Goal: Task Accomplishment & Management: Use online tool/utility

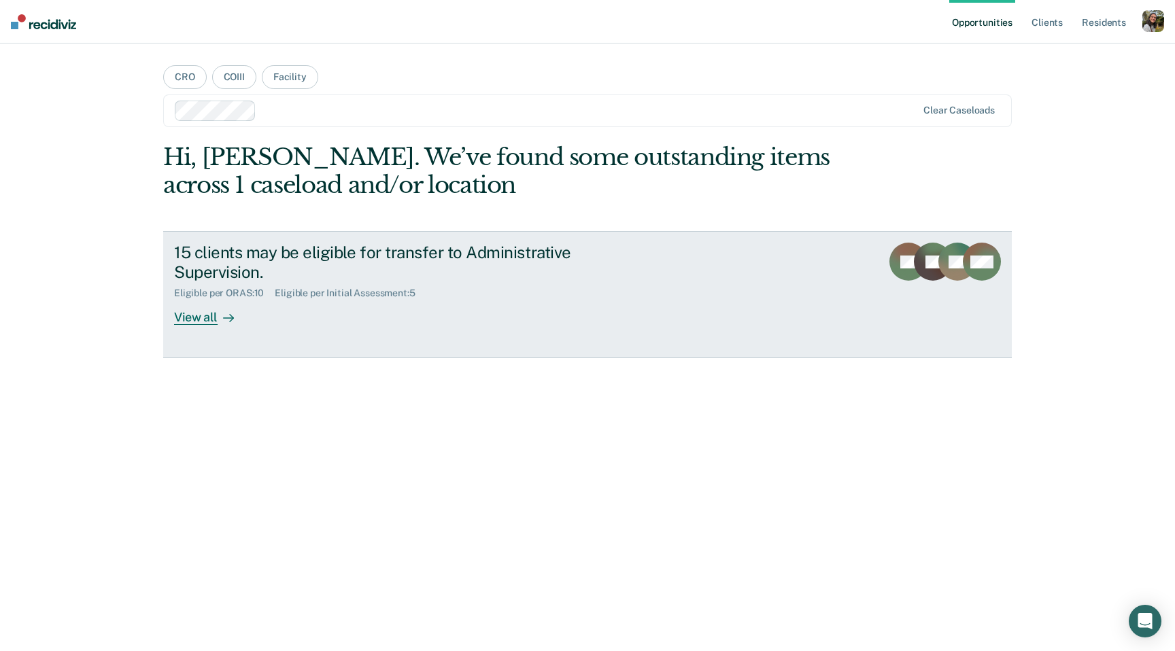
click at [488, 280] on div "15 clients may be eligible for transfer to Administrative Supervision." at bounding box center [412, 262] width 477 height 39
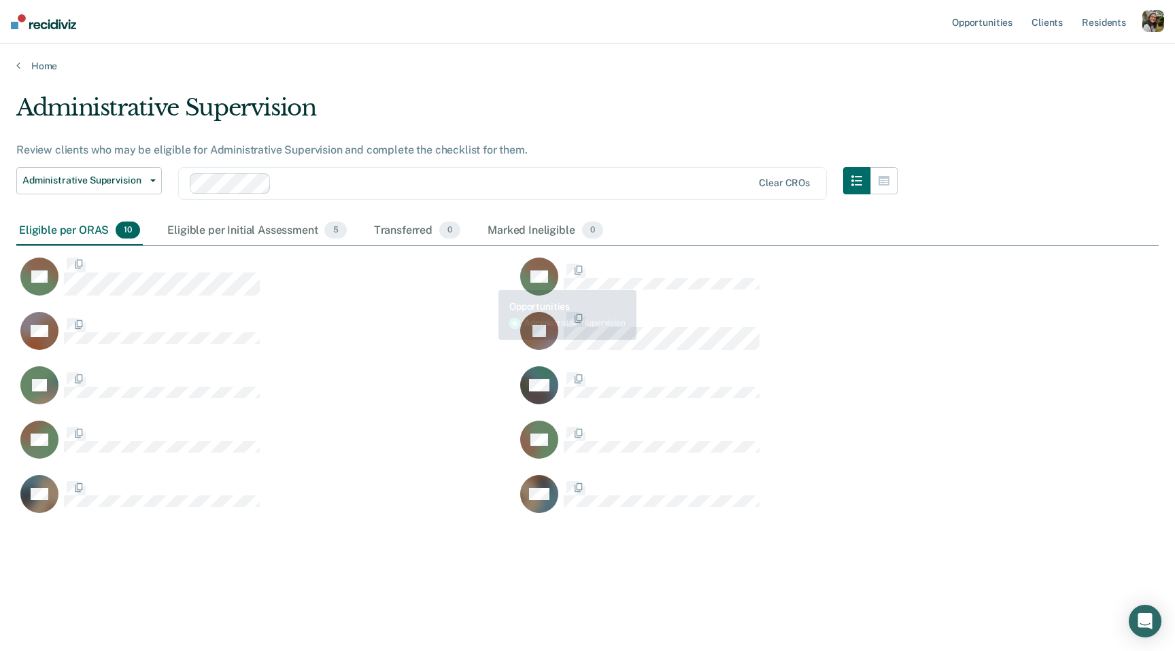
scroll to position [455, 1142]
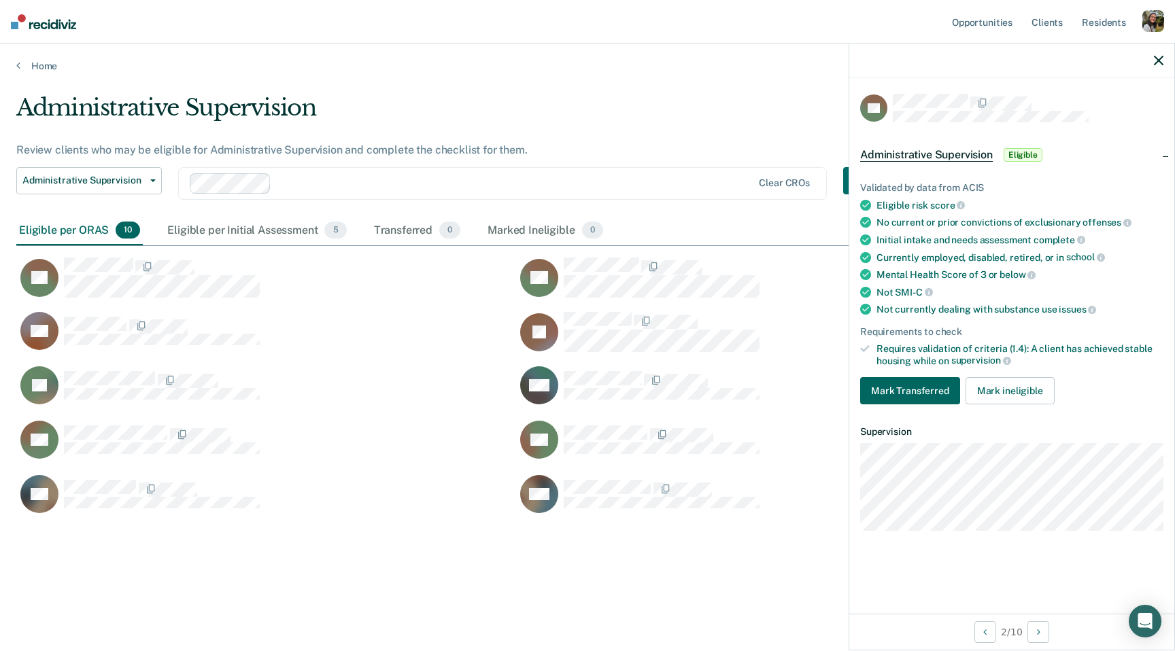
click at [897, 391] on button "Mark Transferred" at bounding box center [910, 390] width 100 height 27
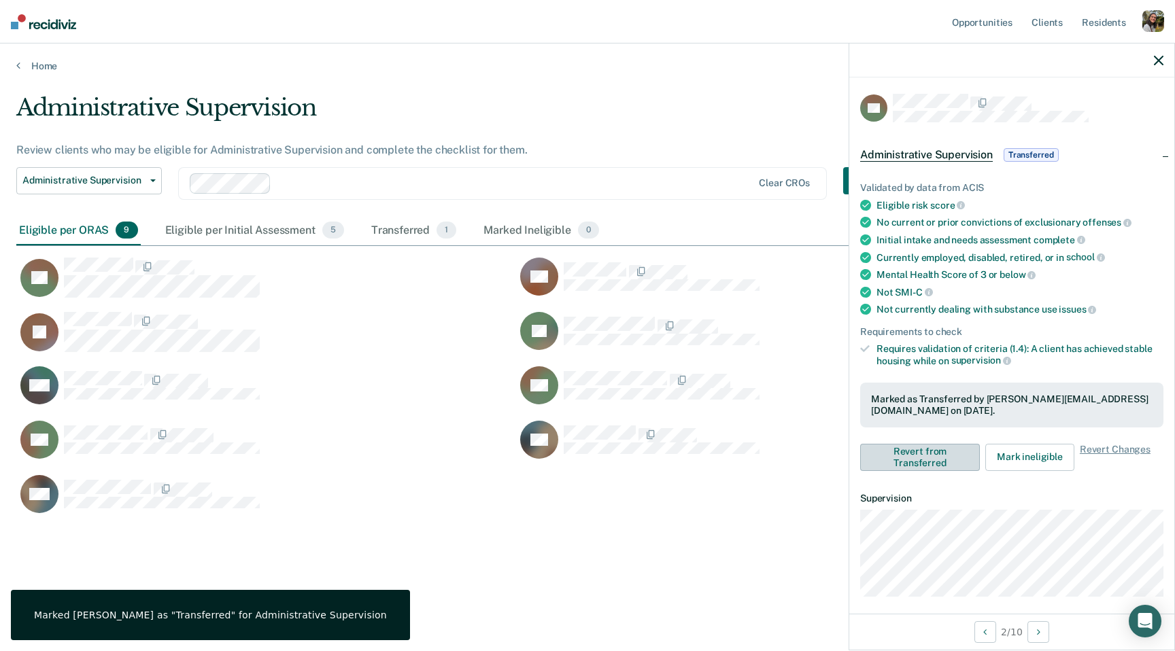
click at [897, 451] on button "Revert from Transferred" at bounding box center [920, 457] width 120 height 27
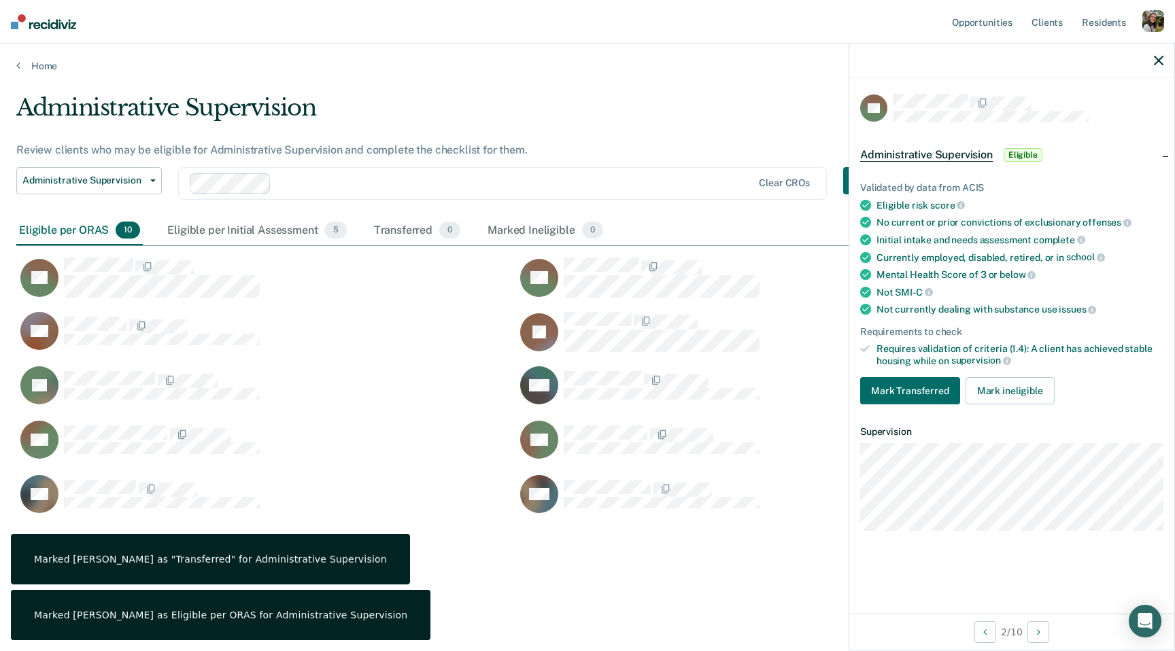
click at [918, 309] on div "Not currently dealing with substance use issues" at bounding box center [1019, 309] width 287 height 12
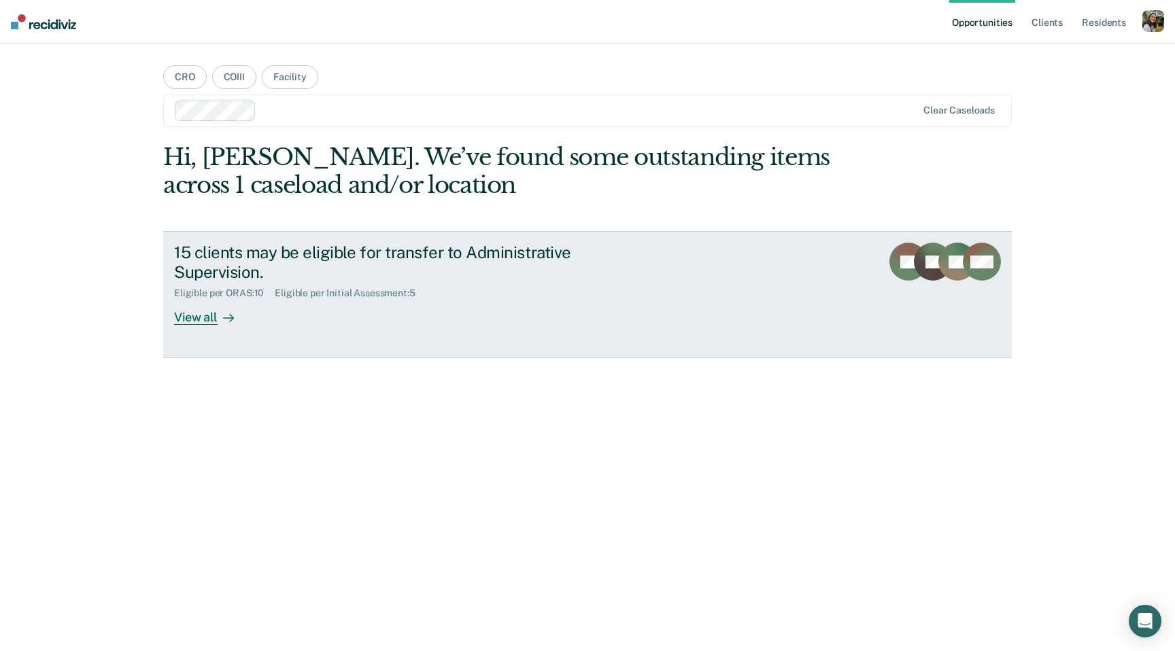
click at [415, 257] on div "15 clients may be eligible for transfer to Administrative Supervision." at bounding box center [412, 262] width 477 height 39
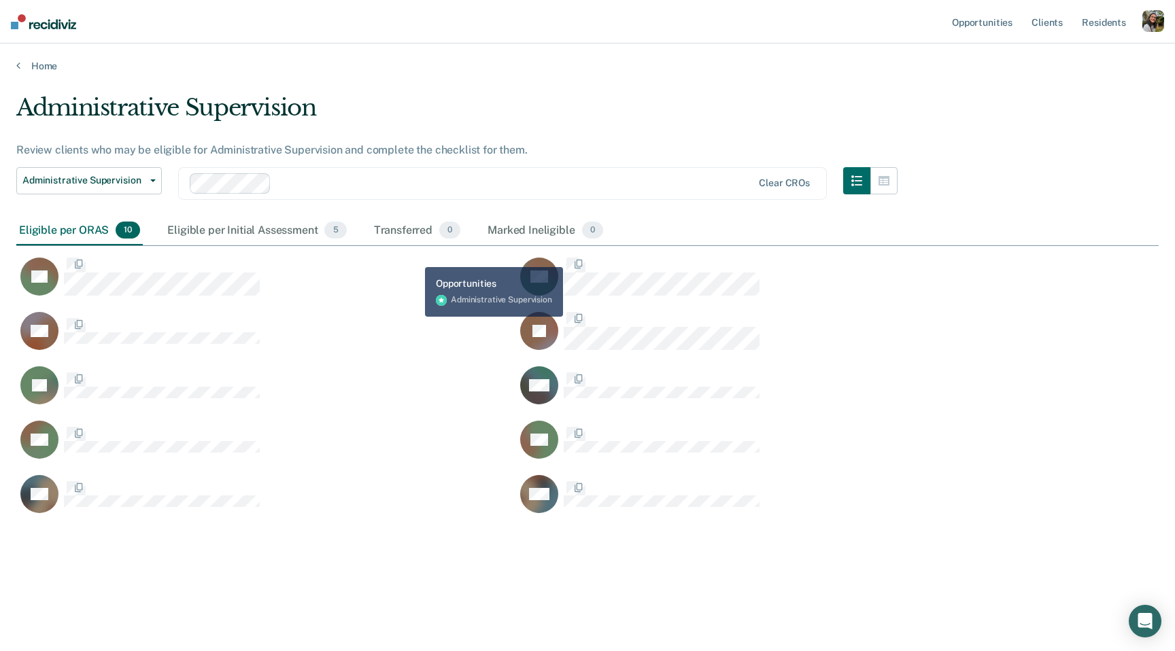
scroll to position [455, 1142]
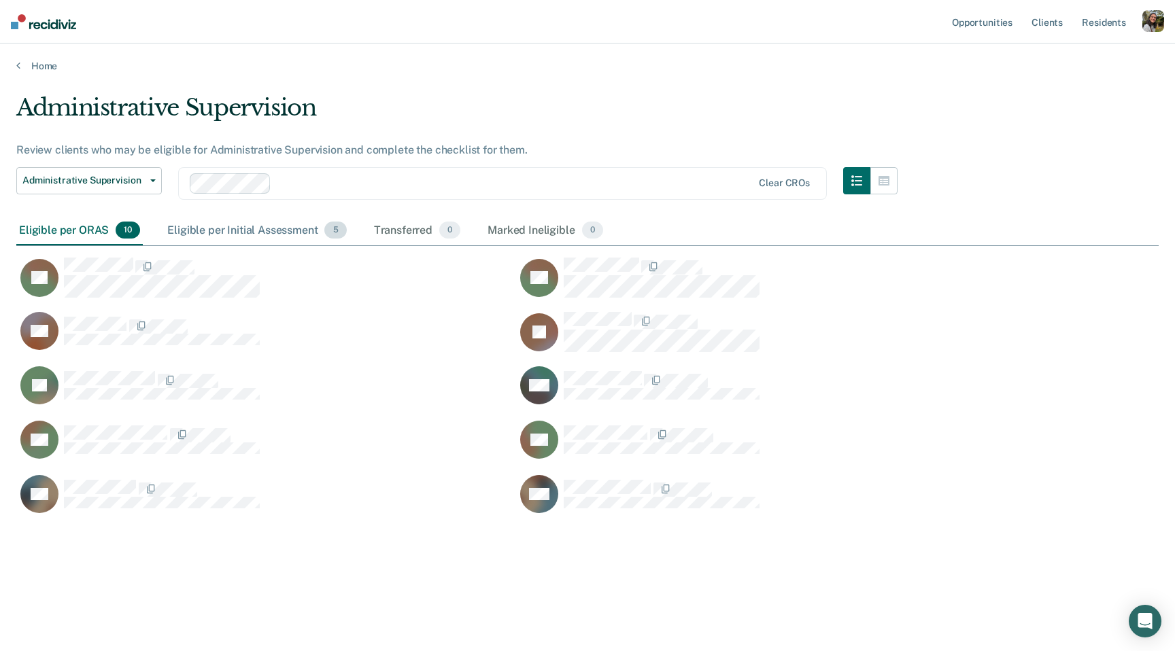
click at [256, 228] on div "Eligible per Initial Assessment 5" at bounding box center [256, 231] width 184 height 30
